Goal: Transaction & Acquisition: Purchase product/service

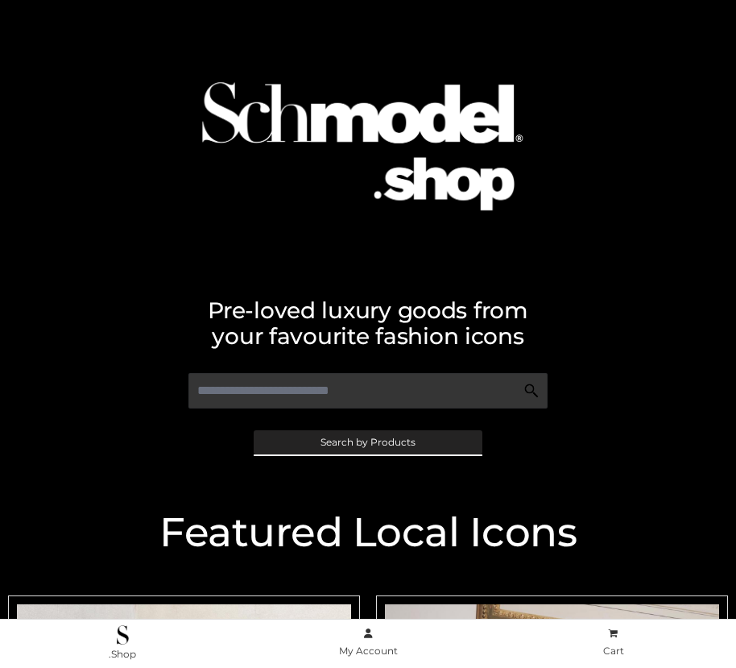
click at [367, 442] on span "Search by Products" at bounding box center [368, 443] width 95 height 10
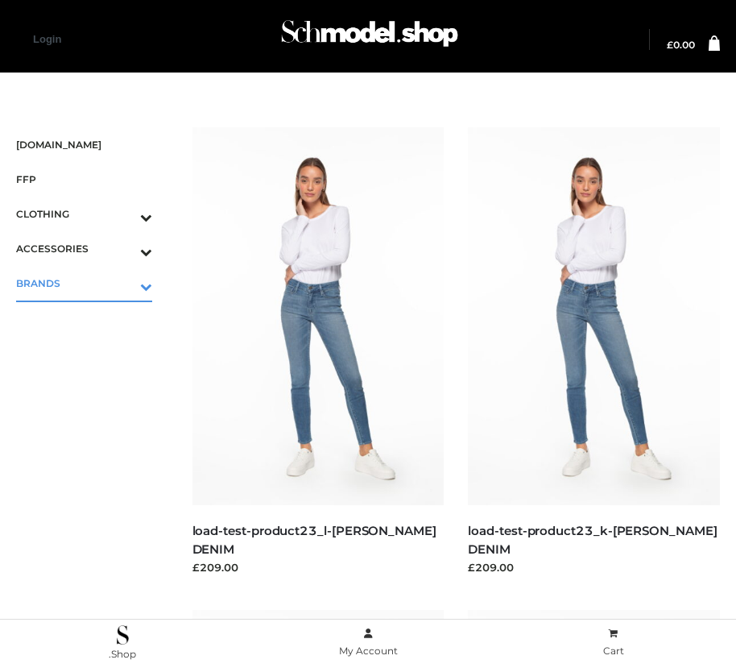
click at [123, 283] on icon "Toggle Submenu" at bounding box center [62, 286] width 180 height 19
click at [92, 317] on span "OPP SWIMWEAR" at bounding box center [92, 318] width 120 height 19
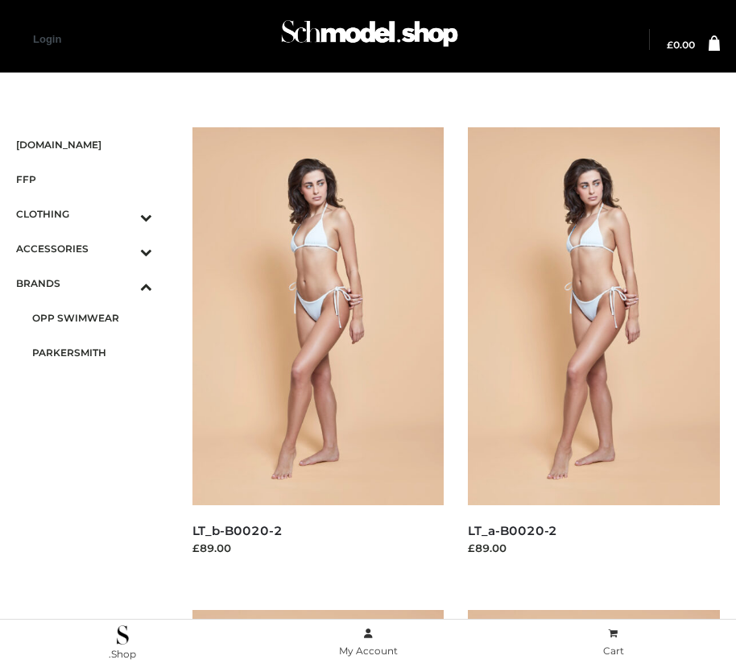
scroll to position [19, 0]
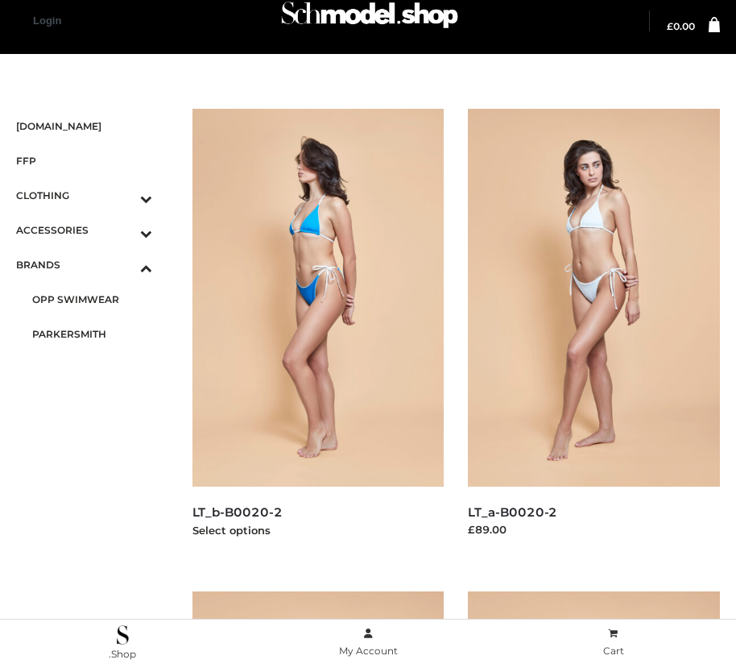
click at [317, 334] on img at bounding box center [319, 298] width 252 height 378
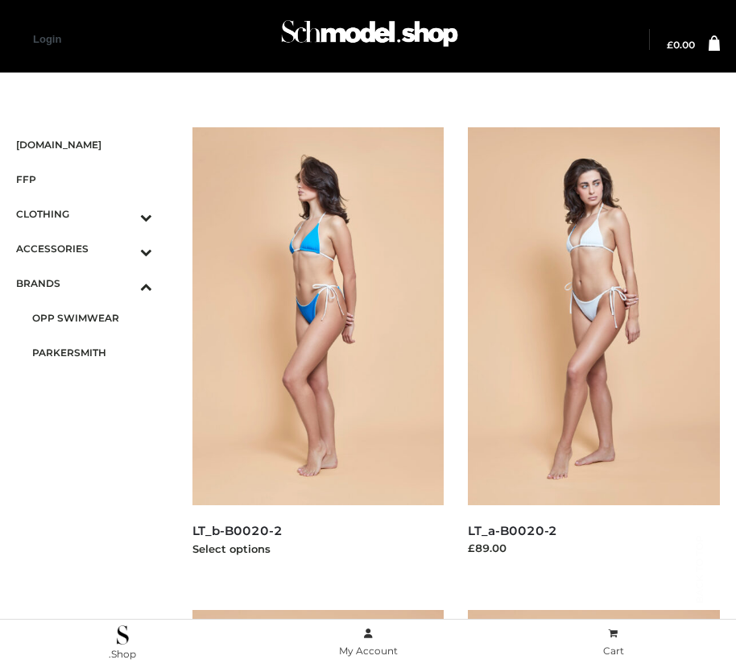
scroll to position [2433, 0]
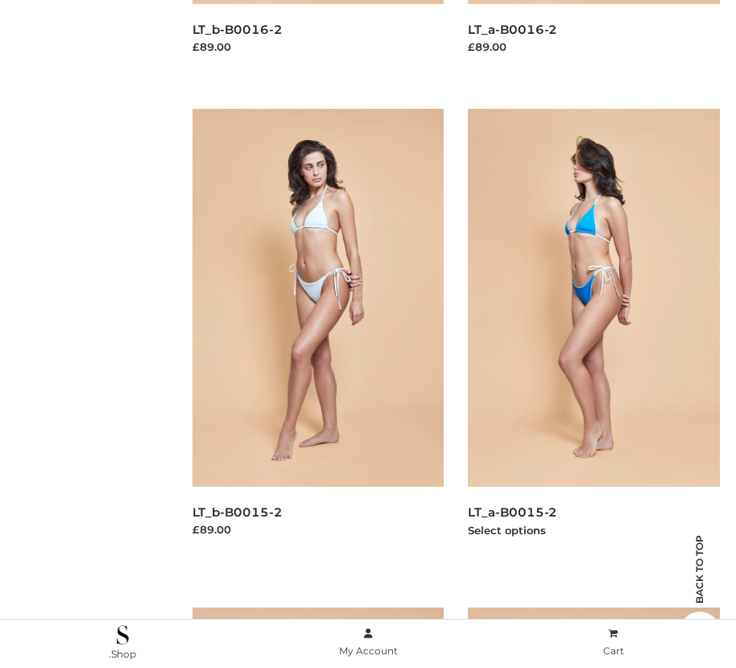
click at [594, 334] on img at bounding box center [594, 298] width 252 height 378
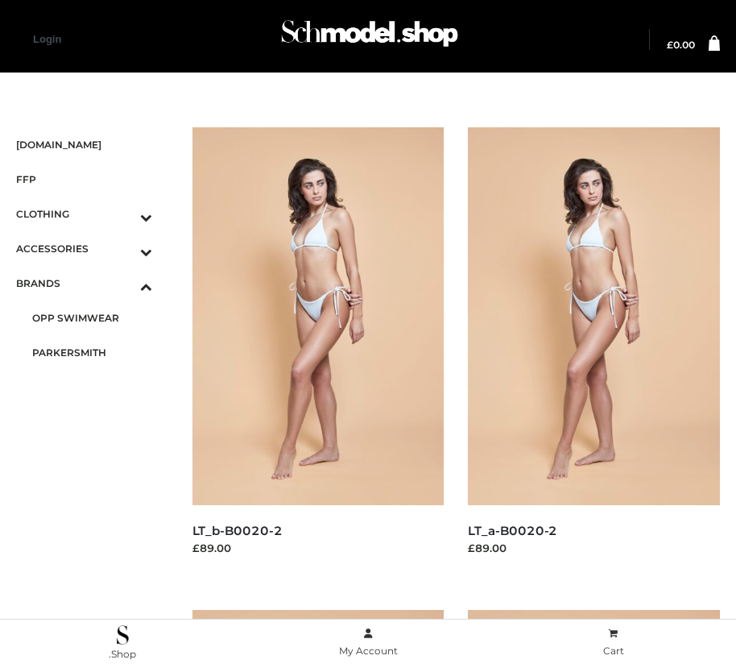
scroll to position [501, 0]
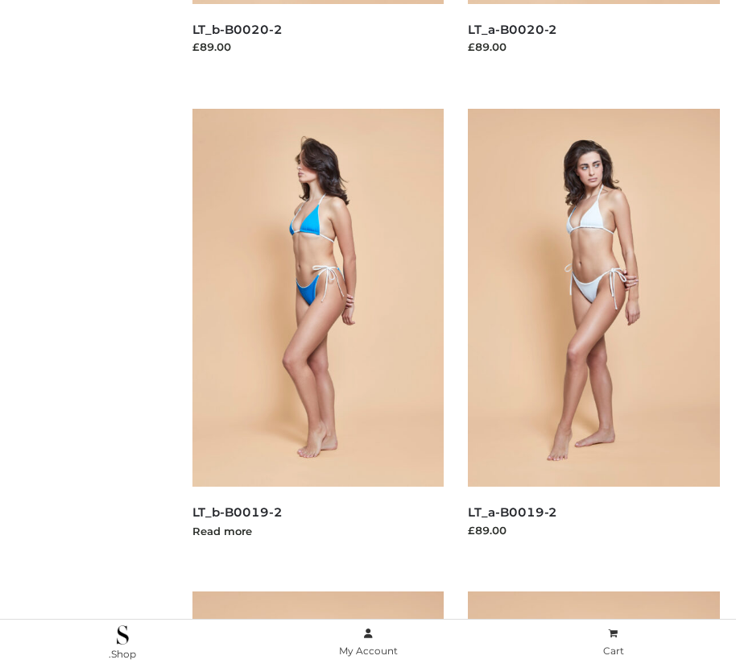
click at [317, 334] on img at bounding box center [319, 298] width 252 height 378
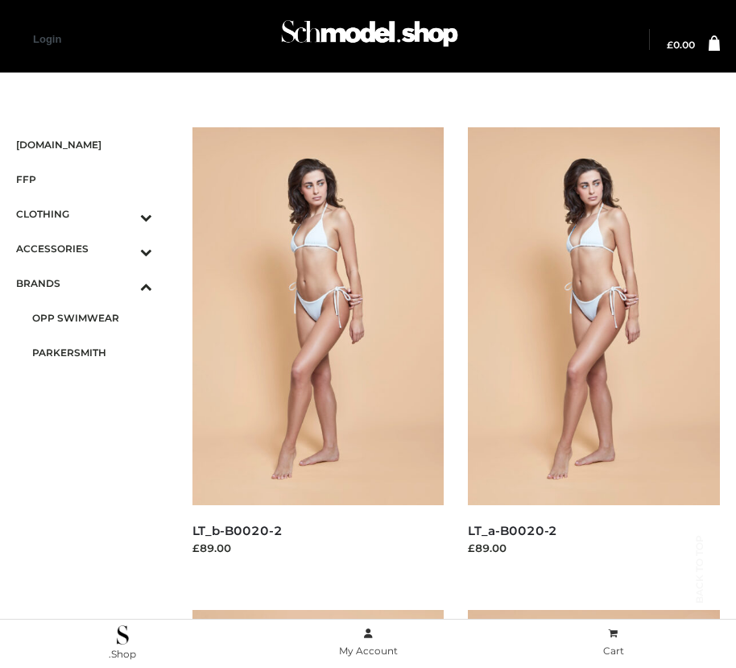
scroll to position [984, 0]
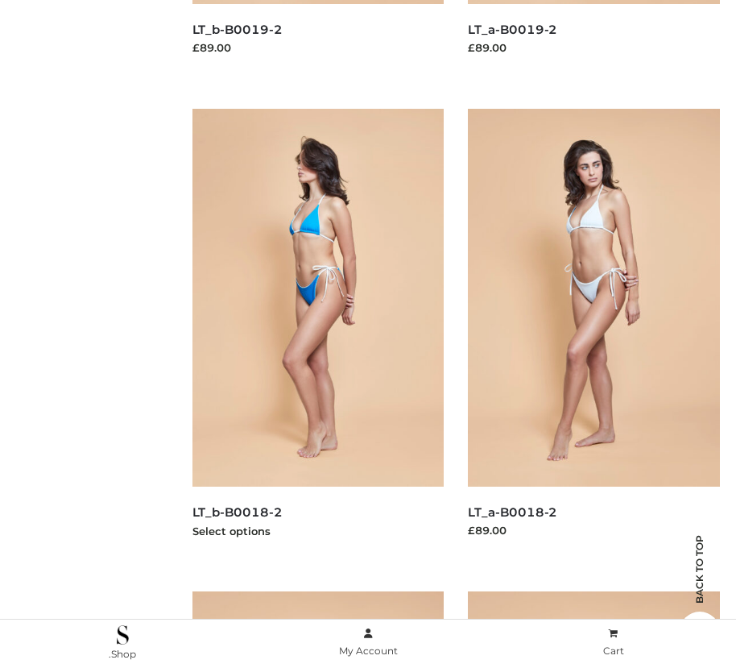
click at [317, 334] on img at bounding box center [319, 298] width 252 height 378
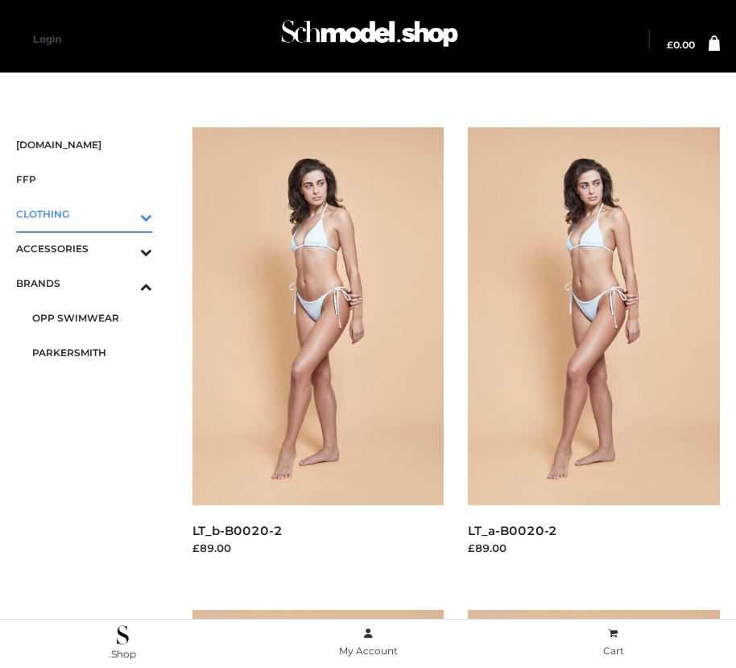
click at [123, 214] on icon "Toggle Submenu" at bounding box center [62, 217] width 180 height 19
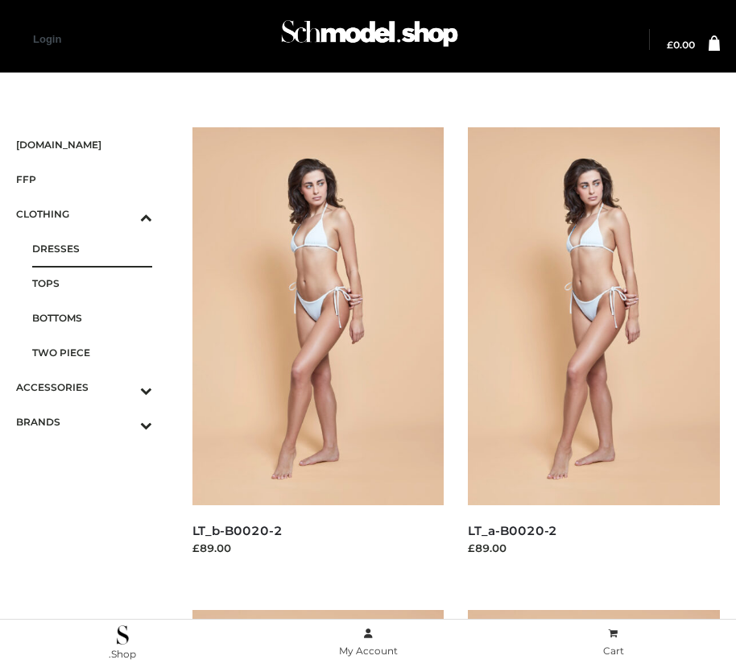
click at [92, 248] on span "DRESSES" at bounding box center [92, 248] width 120 height 19
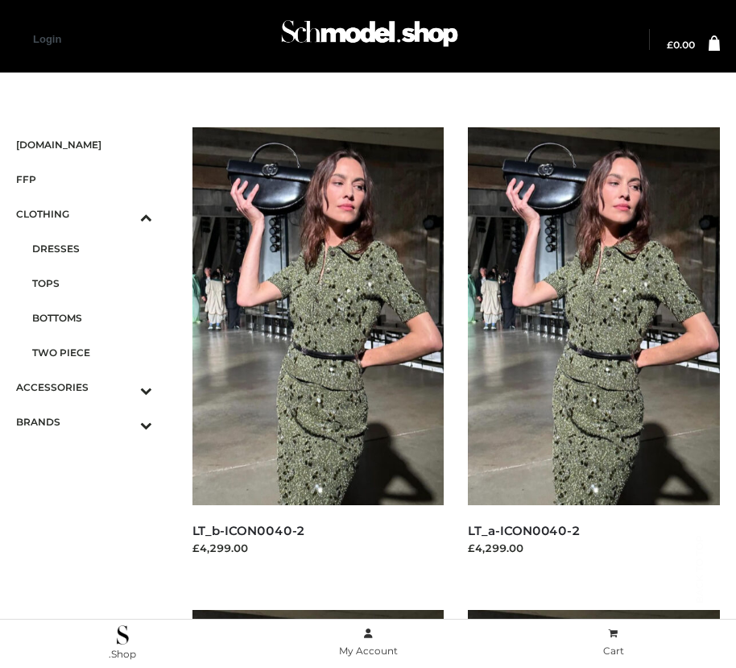
scroll to position [2433, 0]
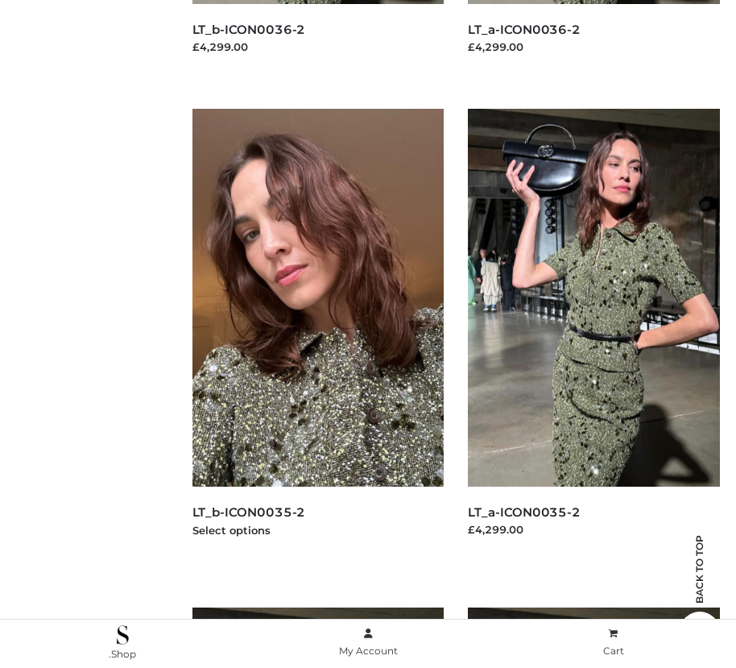
click at [317, 334] on img at bounding box center [319, 298] width 252 height 378
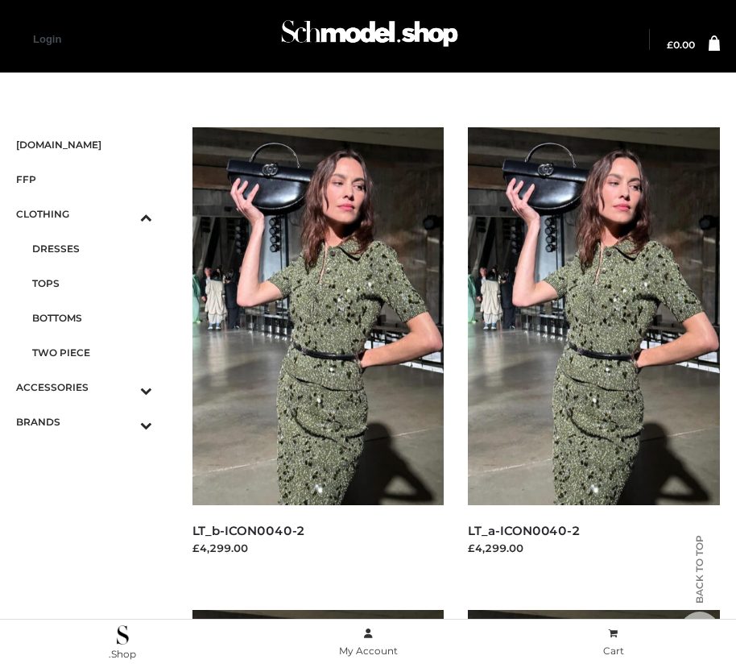
scroll to position [501, 0]
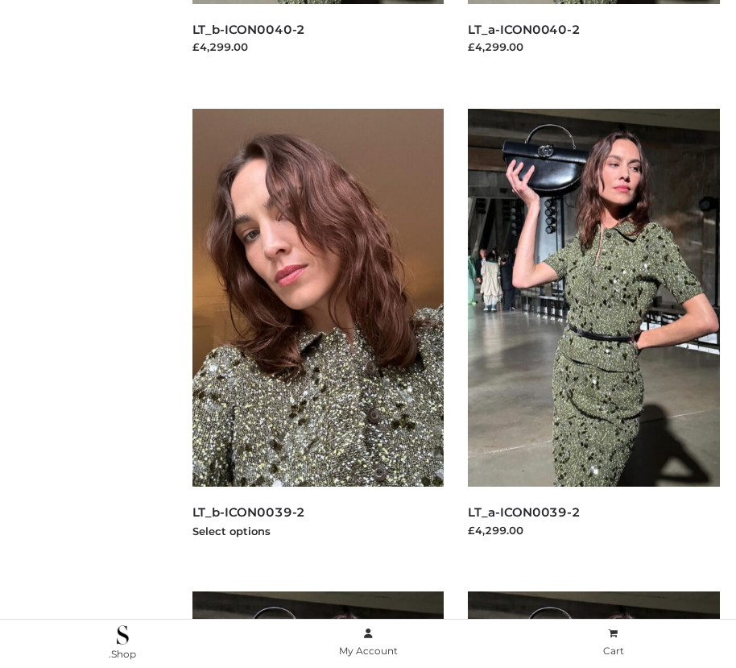
click at [317, 334] on img at bounding box center [319, 298] width 252 height 378
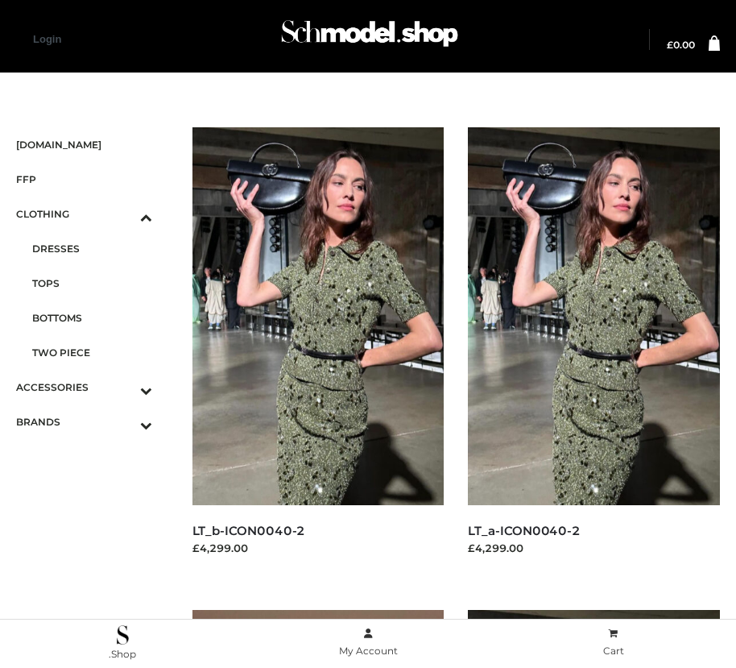
scroll to position [2433, 0]
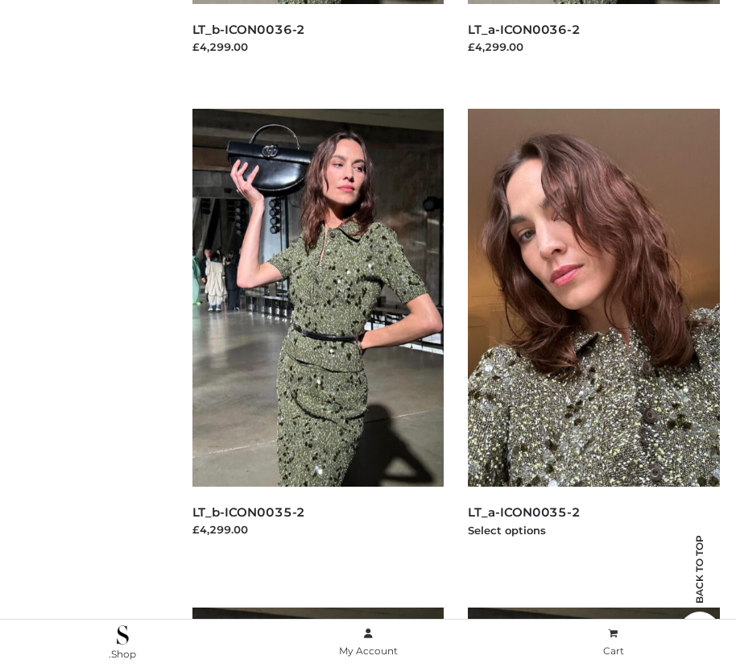
click at [594, 334] on img at bounding box center [594, 298] width 252 height 378
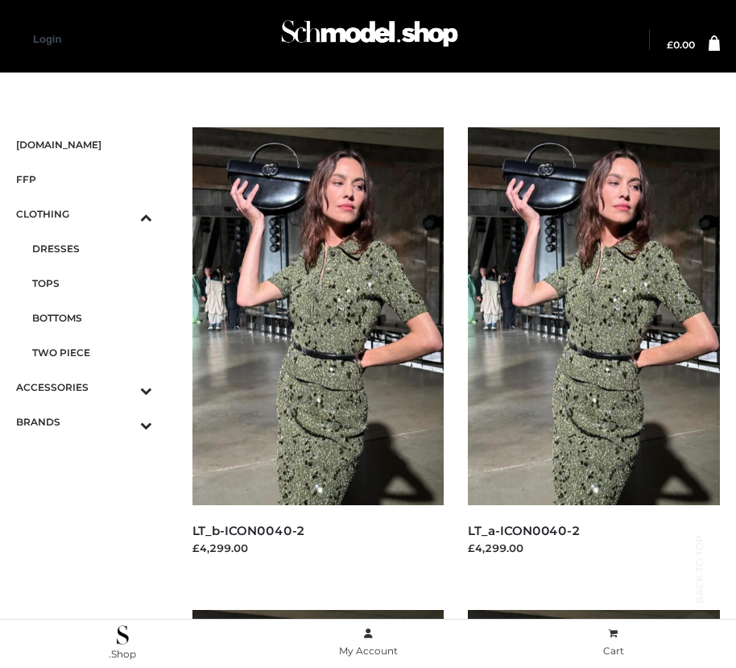
scroll to position [984, 0]
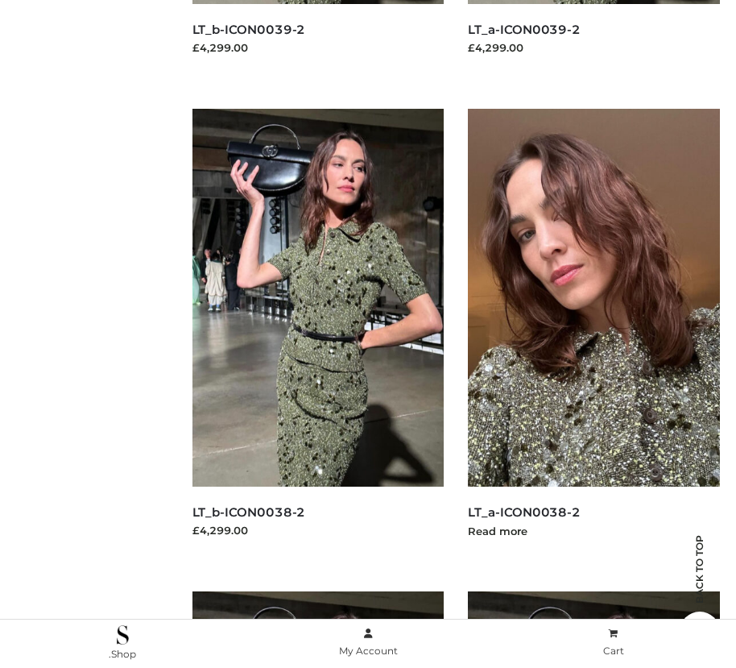
click at [594, 334] on img at bounding box center [594, 298] width 252 height 378
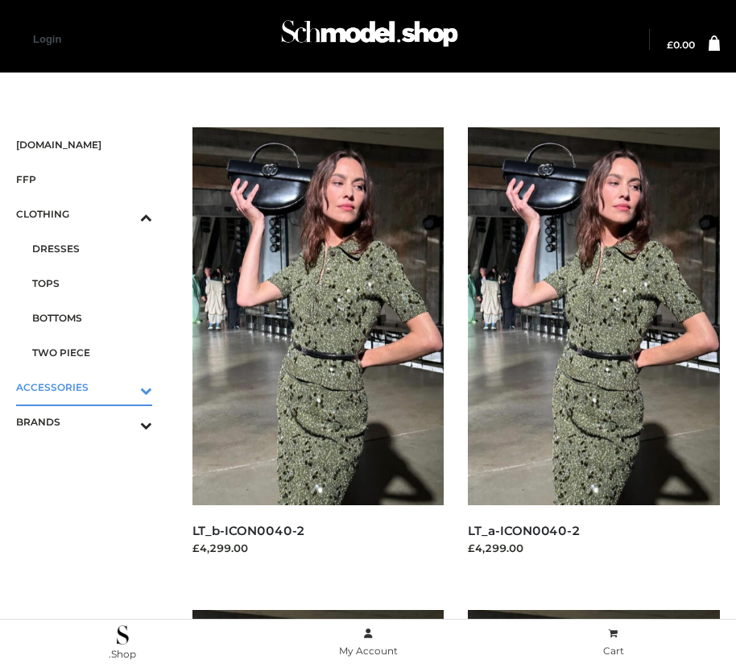
click at [123, 387] on icon "Toggle Submenu" at bounding box center [62, 390] width 180 height 19
click at [92, 317] on span "JEWELRY" at bounding box center [92, 318] width 120 height 19
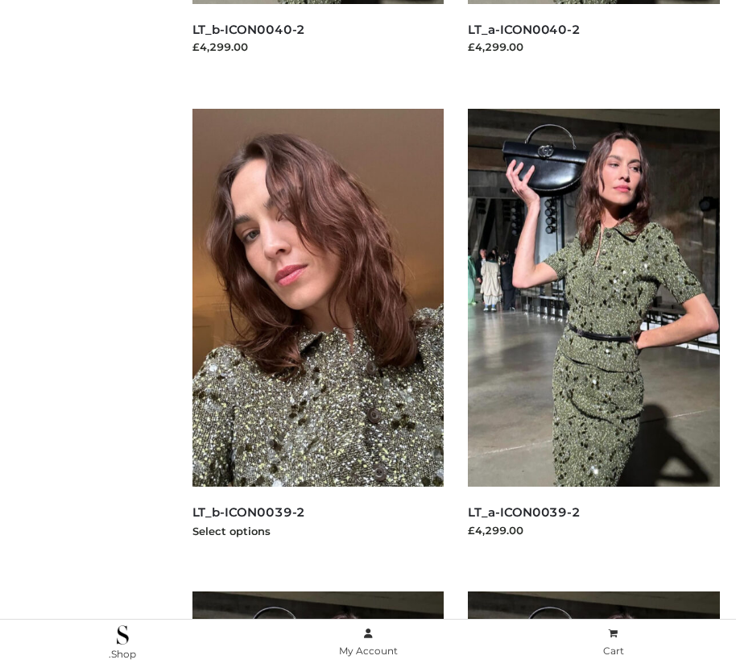
click at [317, 334] on img at bounding box center [319, 298] width 252 height 378
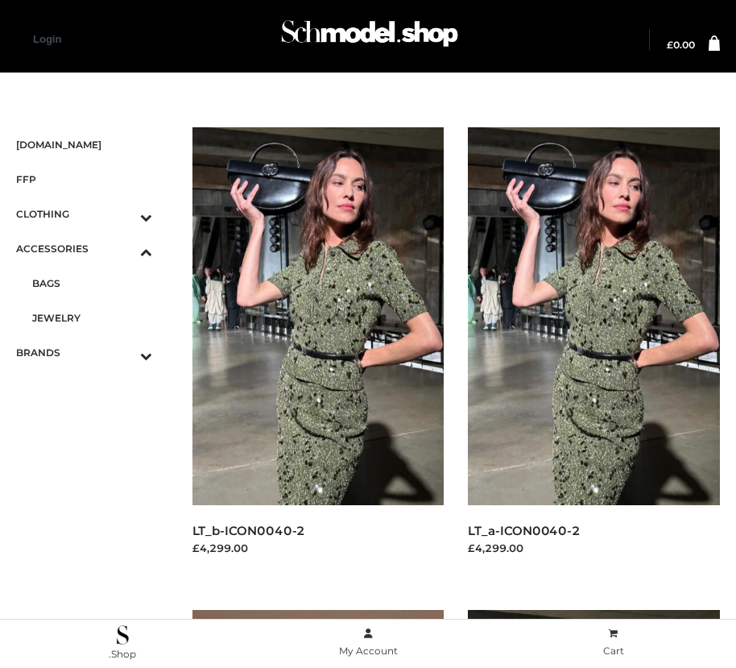
scroll to position [3414, 0]
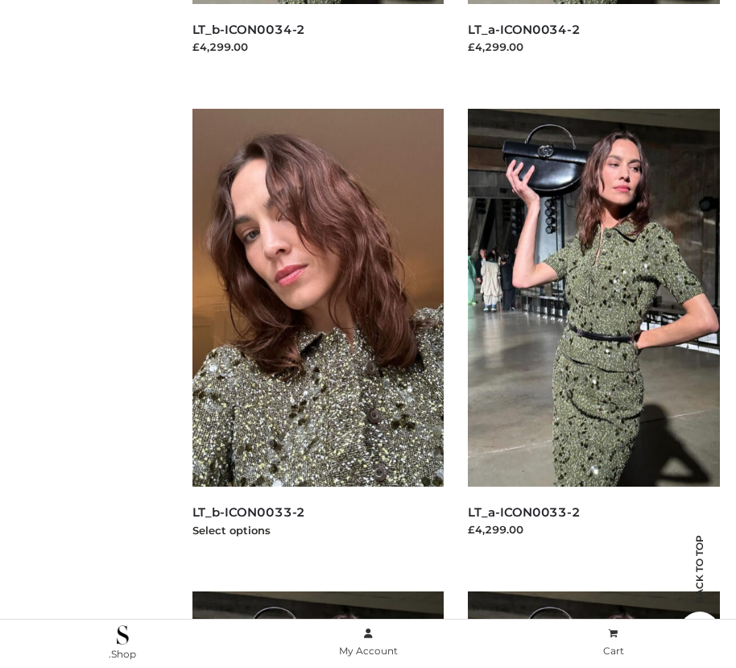
click at [317, 334] on img at bounding box center [319, 298] width 252 height 378
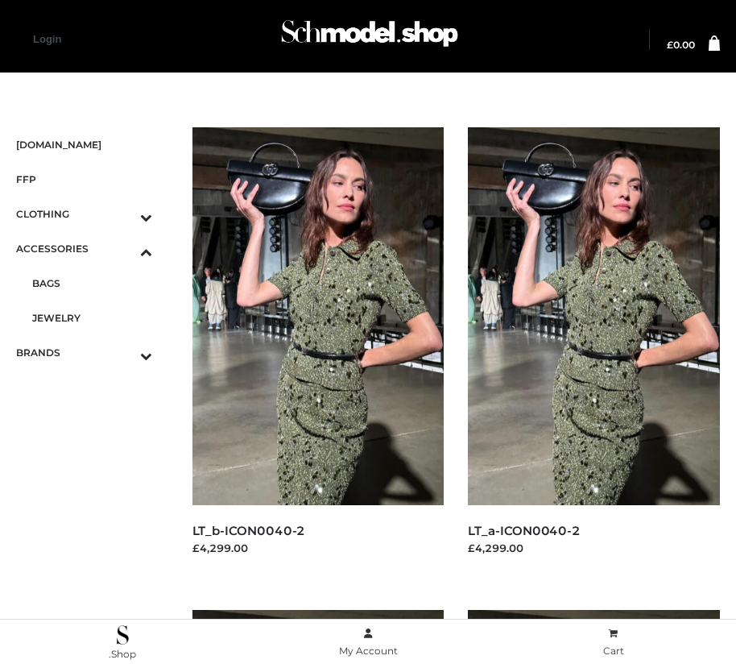
scroll to position [3897, 0]
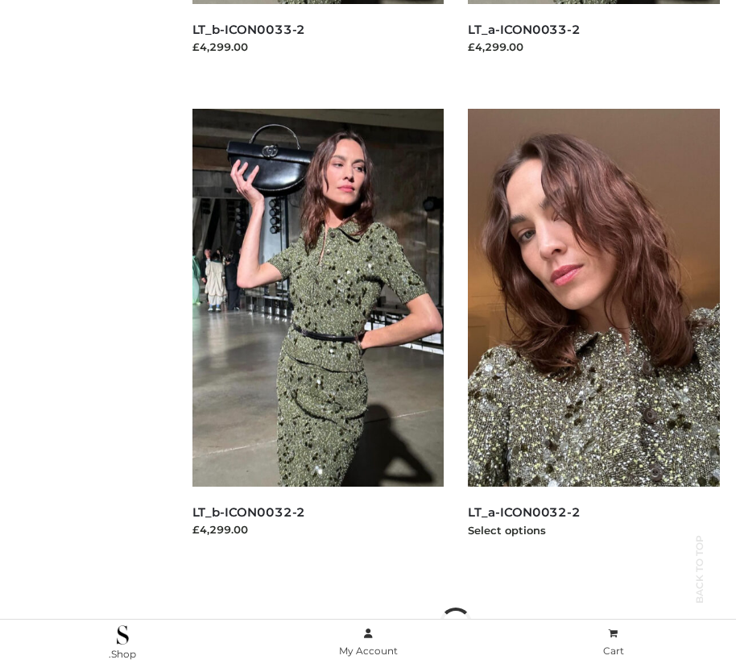
click at [594, 334] on img at bounding box center [594, 298] width 252 height 378
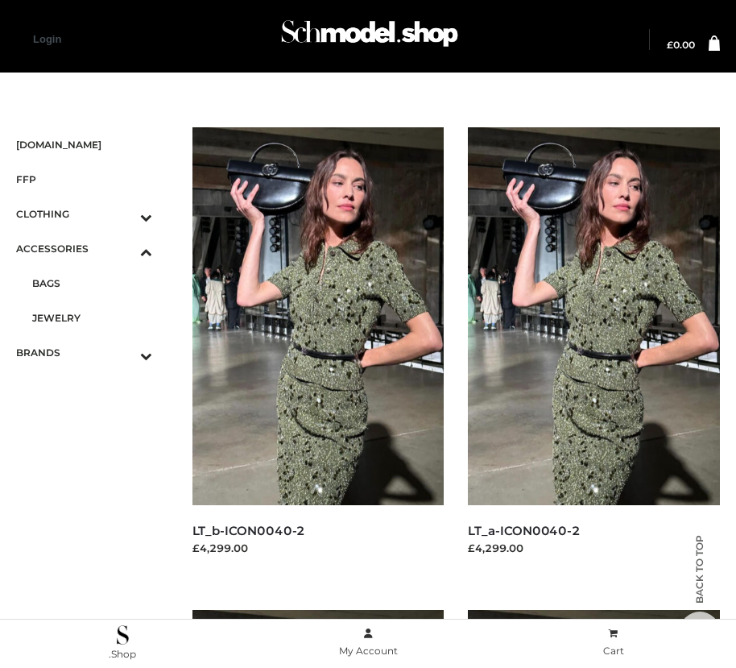
scroll to position [2433, 0]
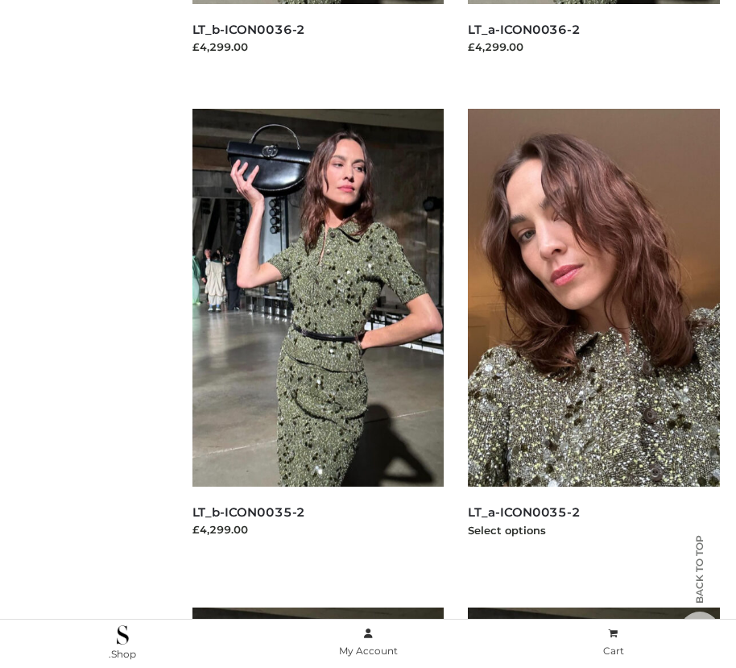
click at [594, 334] on img at bounding box center [594, 298] width 252 height 378
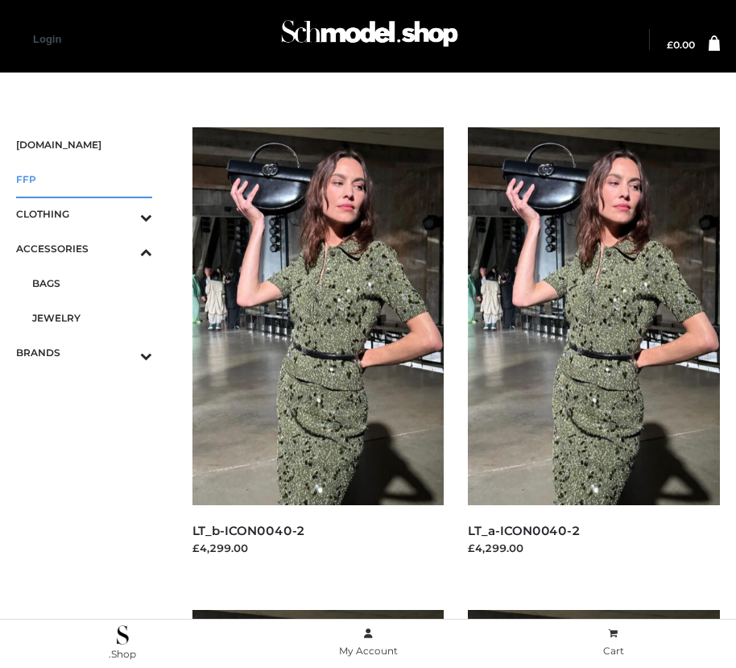
click at [84, 179] on span "FFP" at bounding box center [84, 179] width 136 height 19
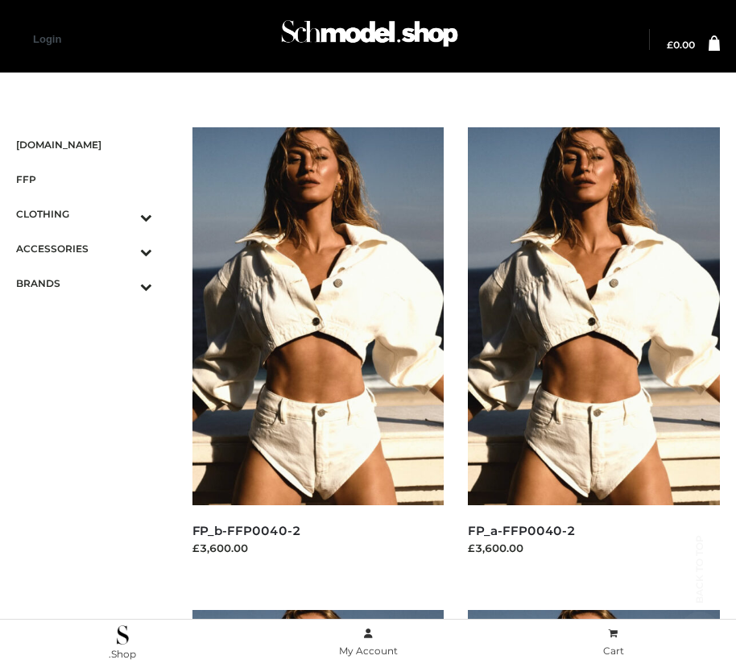
scroll to position [1466, 0]
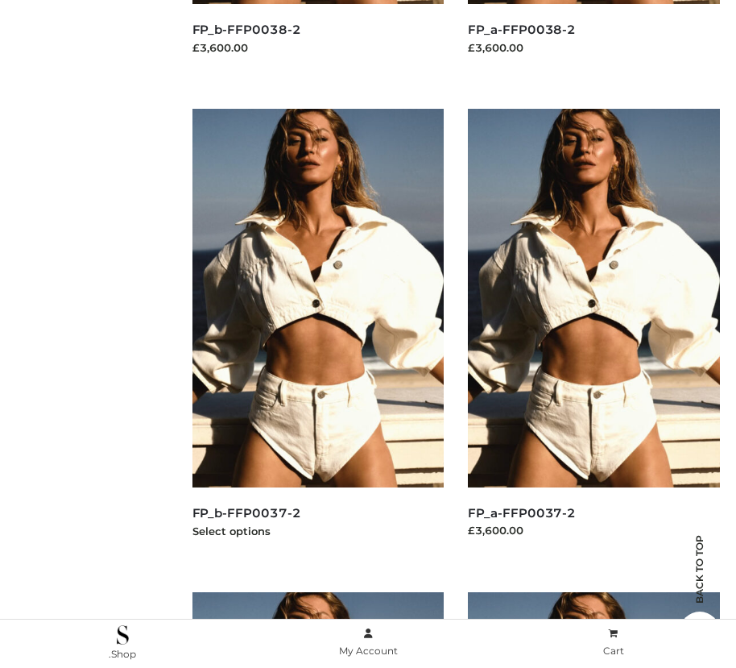
click at [317, 334] on img at bounding box center [319, 298] width 252 height 378
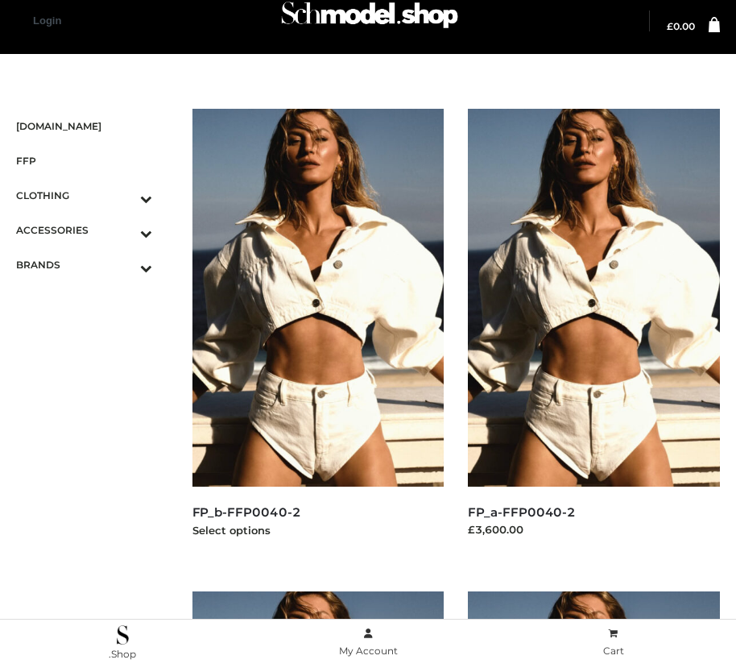
click at [317, 334] on img at bounding box center [319, 298] width 252 height 378
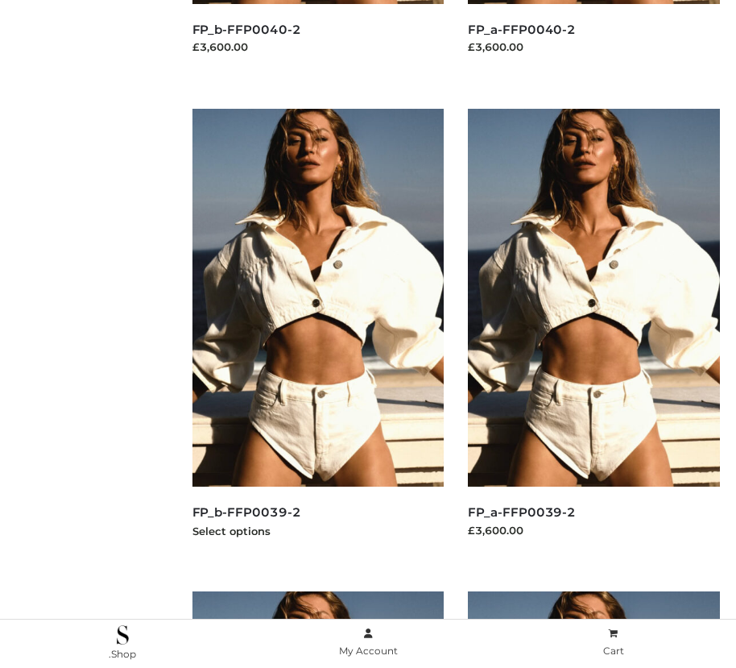
click at [317, 334] on img at bounding box center [319, 298] width 252 height 378
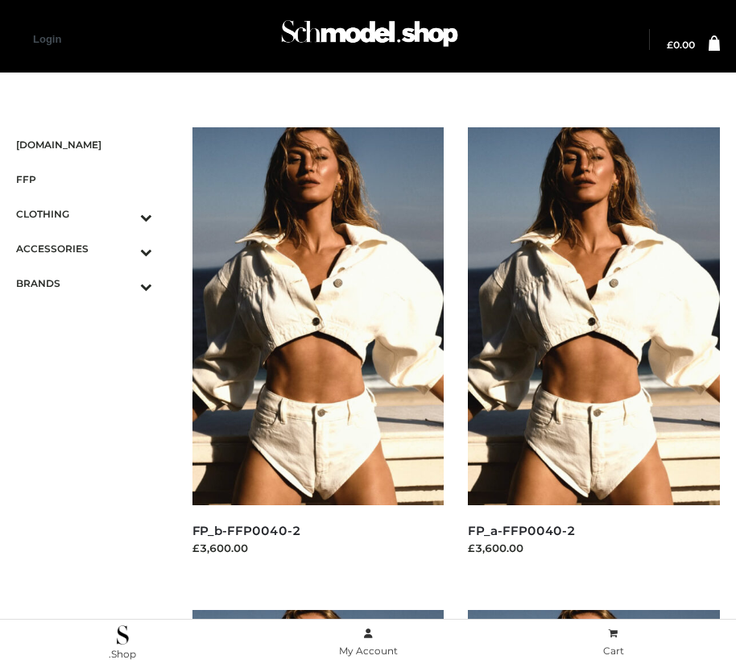
scroll to position [2433, 0]
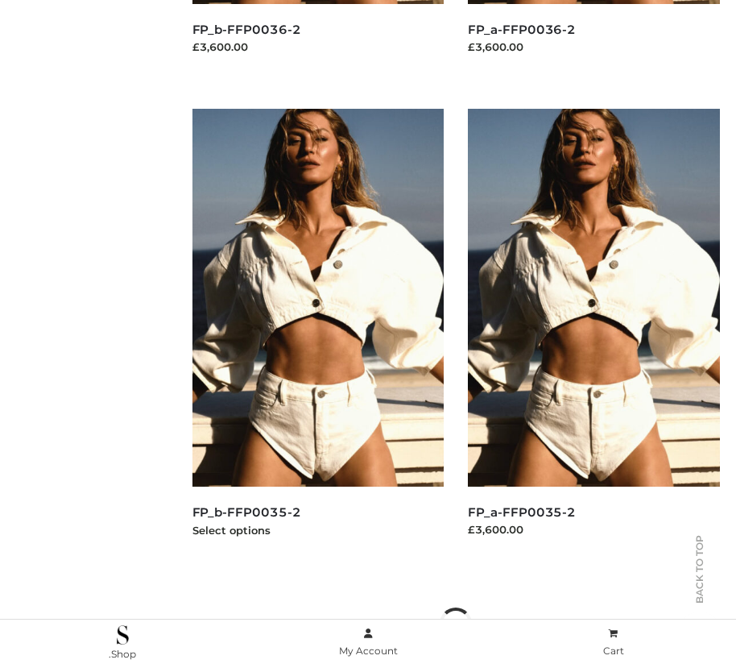
click at [317, 334] on img at bounding box center [319, 298] width 252 height 378
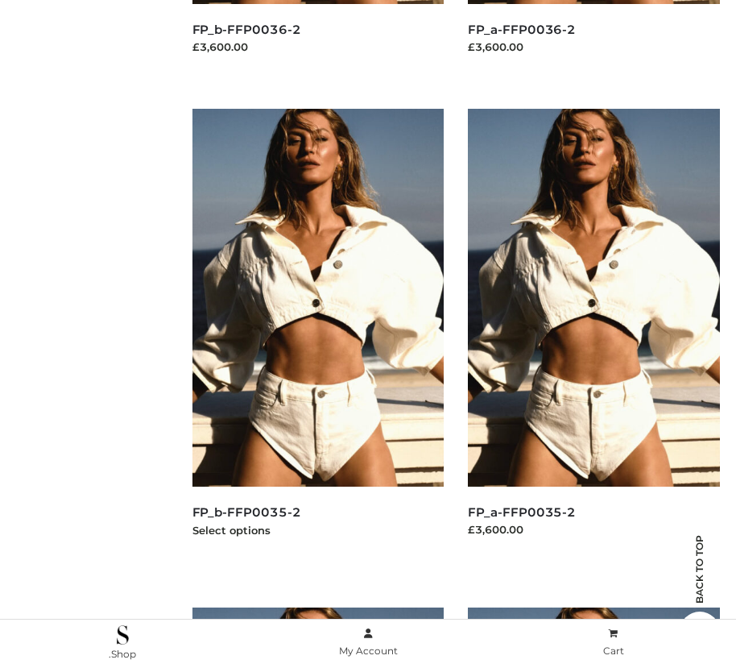
scroll to position [0, 0]
